Goal: Transaction & Acquisition: Obtain resource

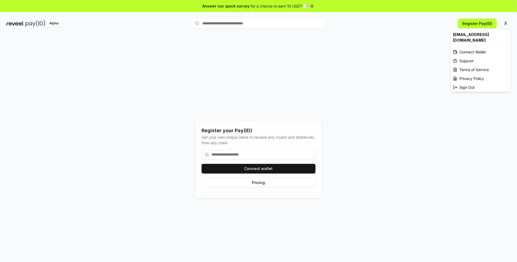
click at [262, 155] on html "Answer our quick survey for a chance to earn 10 USDT 📝 Alpha Register Pay(ID) R…" at bounding box center [258, 131] width 517 height 262
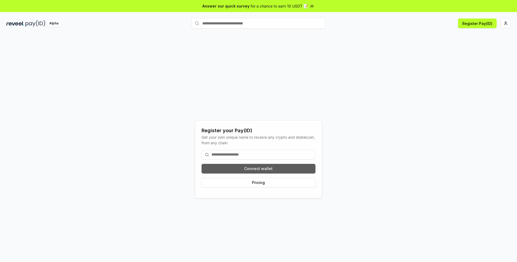
click at [262, 169] on button "Connect wallet" at bounding box center [259, 169] width 114 height 10
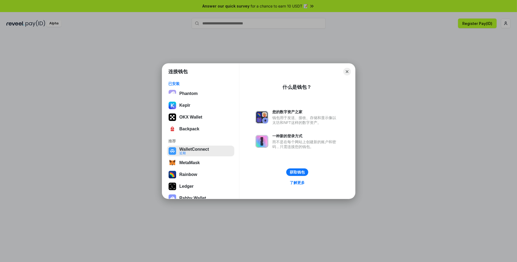
click at [200, 152] on button "WalletConnect 近期" at bounding box center [200, 151] width 67 height 11
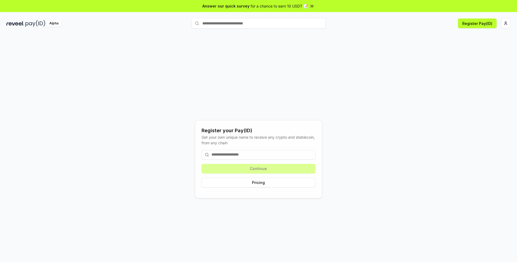
click at [244, 155] on input at bounding box center [259, 155] width 114 height 10
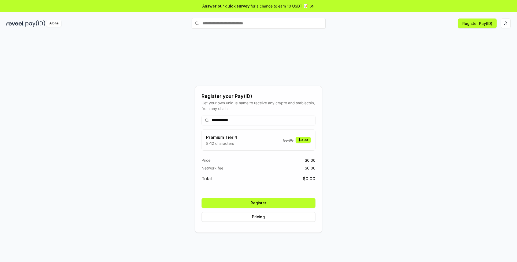
type input "**********"
click at [267, 203] on button "Register" at bounding box center [259, 203] width 114 height 10
